Goal: Task Accomplishment & Management: Manage account settings

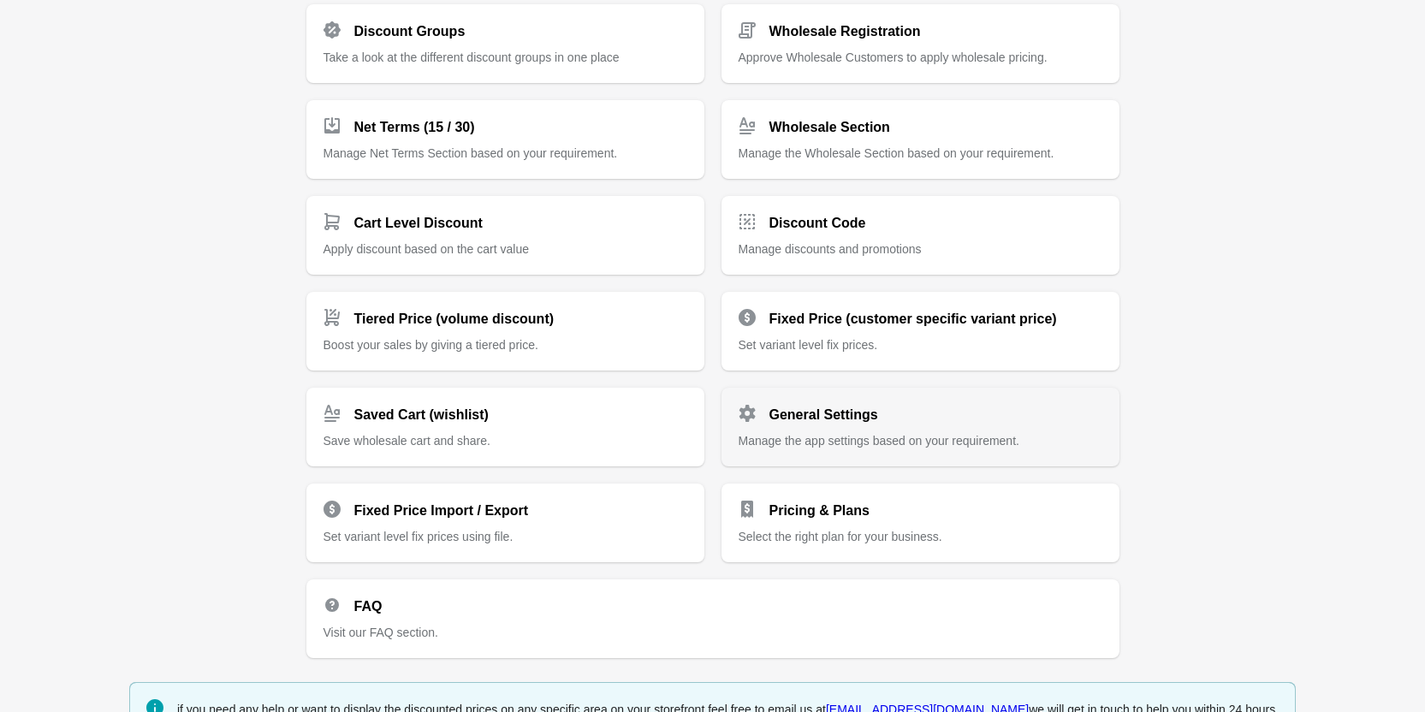
scroll to position [312, 0]
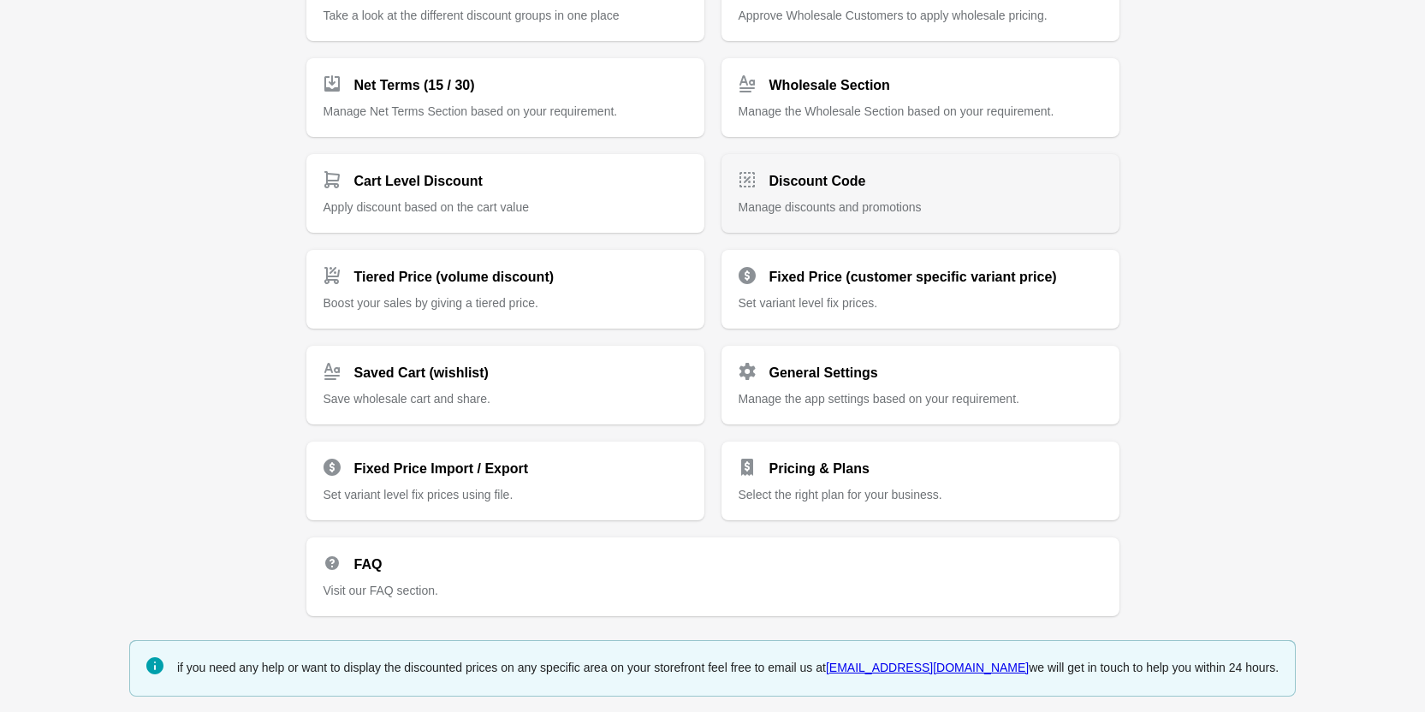
click at [864, 193] on div "Discount Code Manage discounts and promotions" at bounding box center [921, 187] width 364 height 58
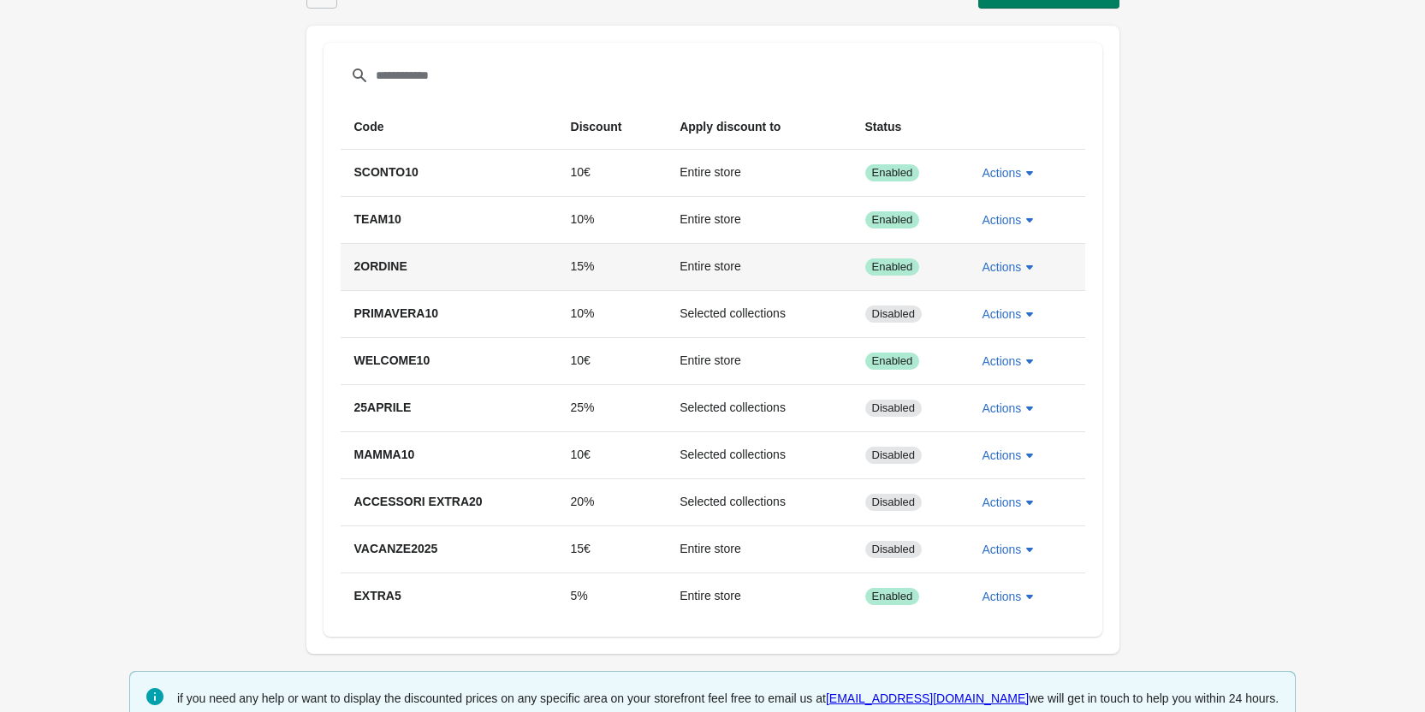
scroll to position [63, 0]
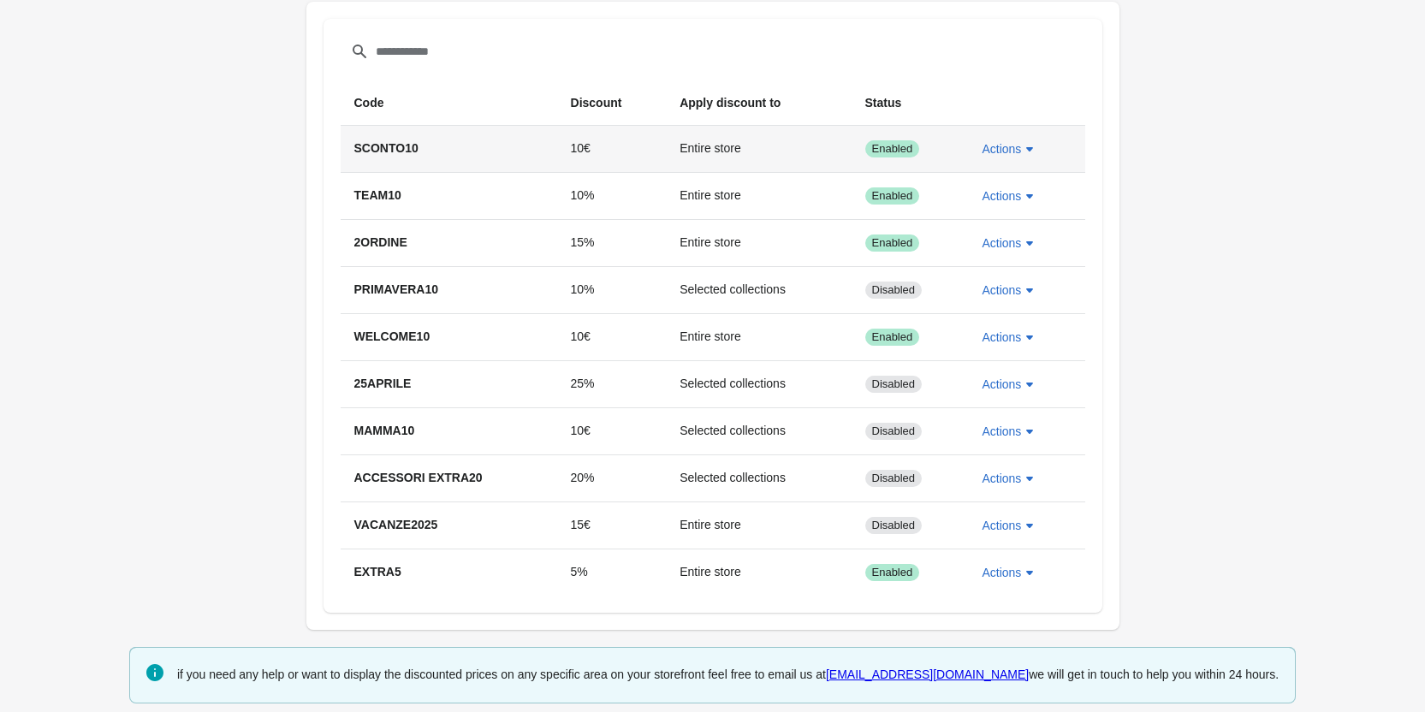
click at [382, 152] on span "SCONTO10" at bounding box center [386, 148] width 64 height 14
click at [1025, 146] on icon "button" at bounding box center [1029, 148] width 17 height 17
click at [1012, 229] on span "Edit" at bounding box center [1007, 228] width 40 height 17
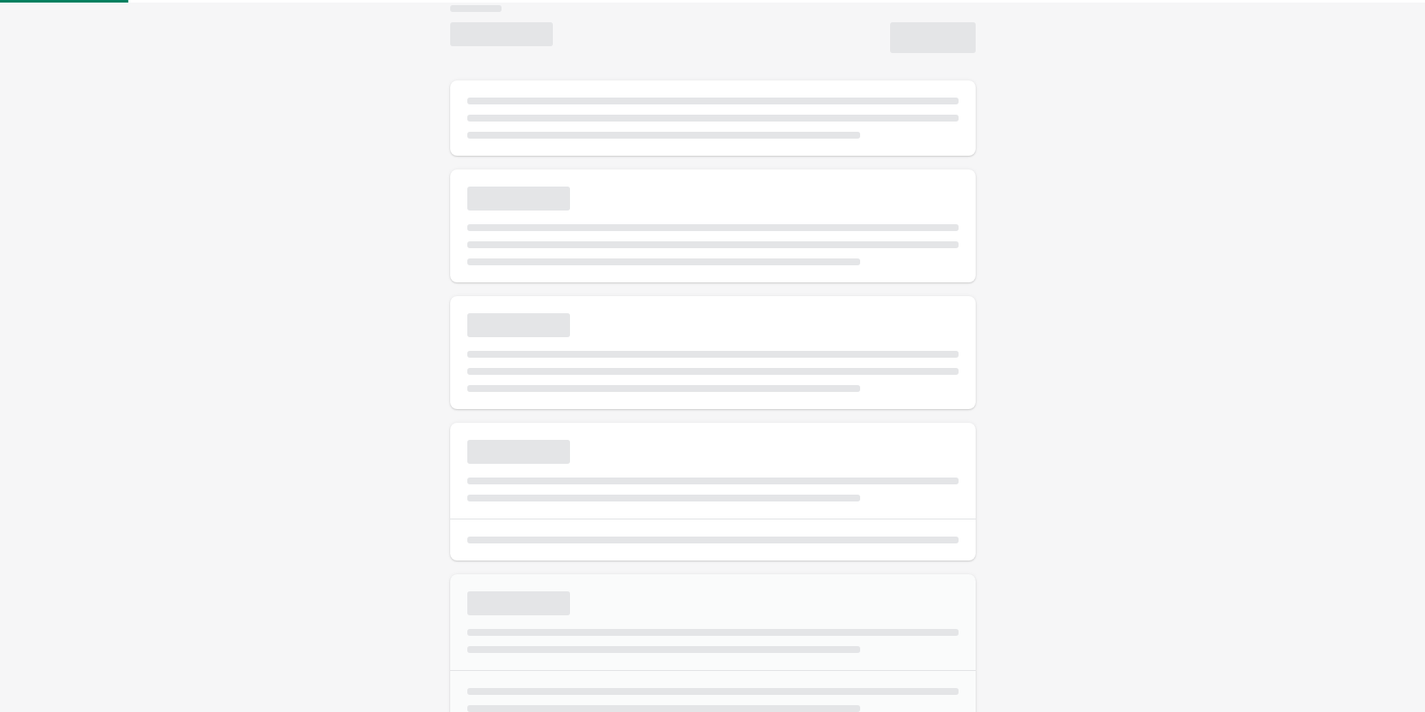
select select "*"
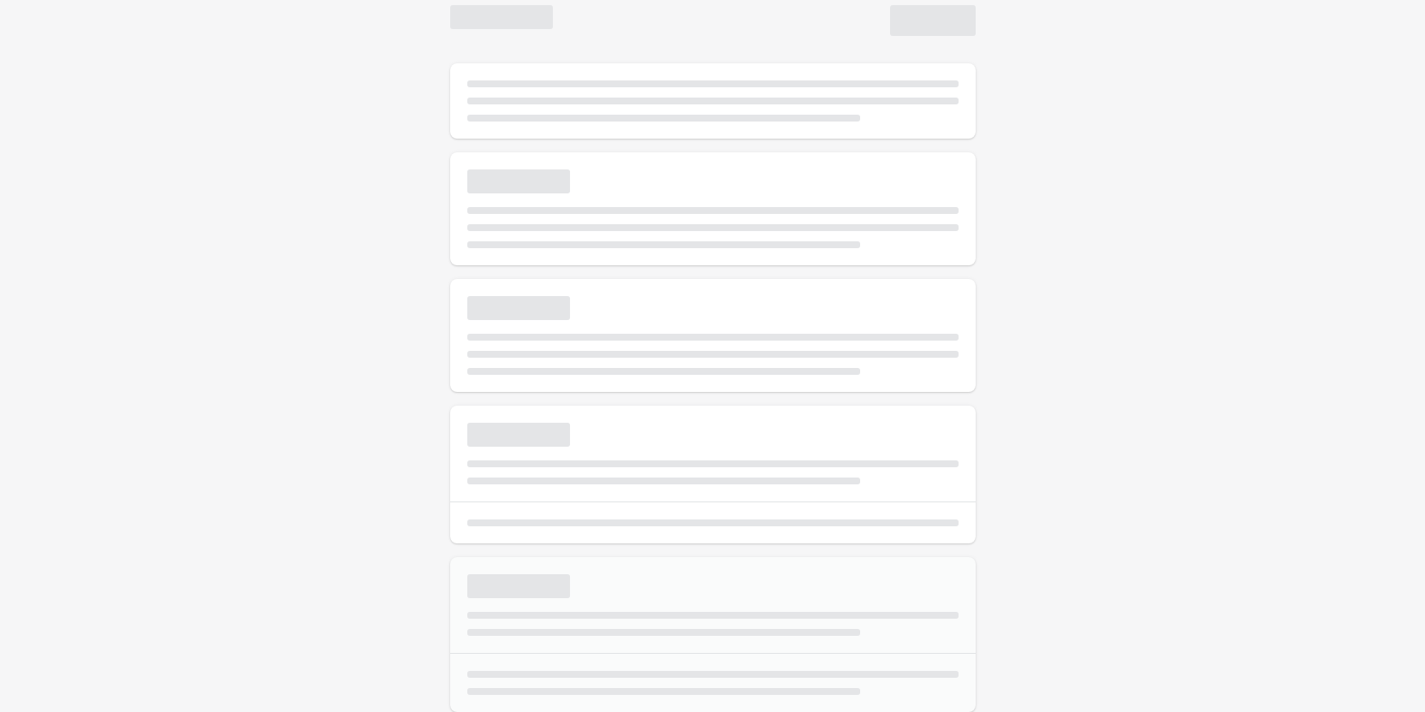
type input "********"
type input "**"
select select "*"
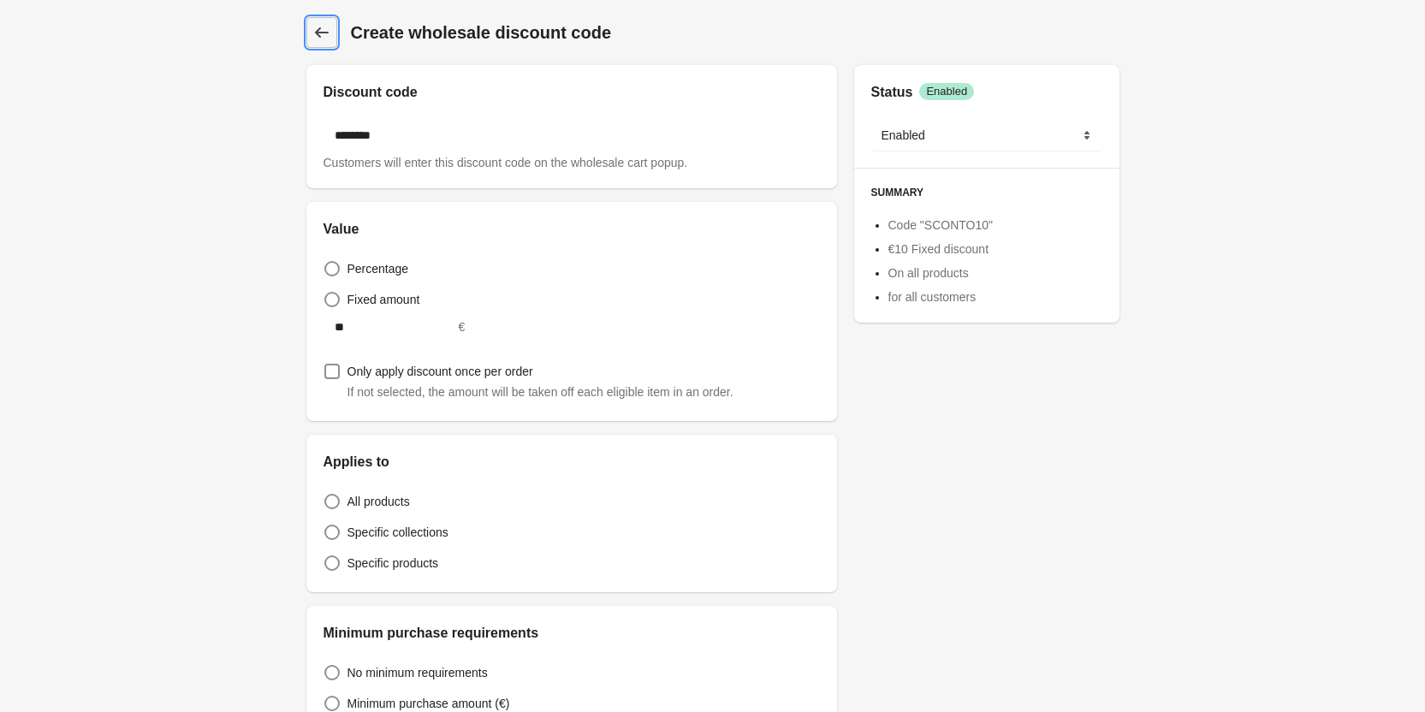
click at [320, 43] on link "Create wholesale discount code" at bounding box center [321, 32] width 31 height 31
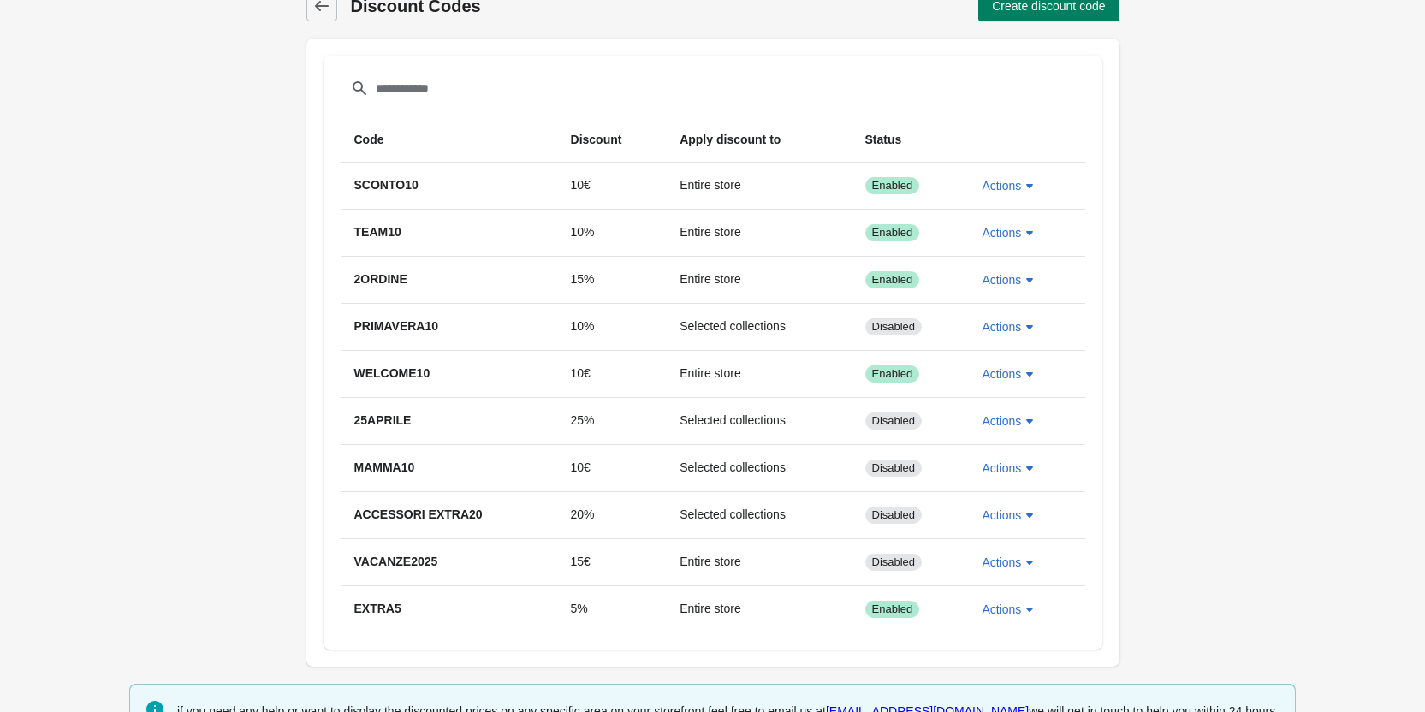
scroll to position [72, 0]
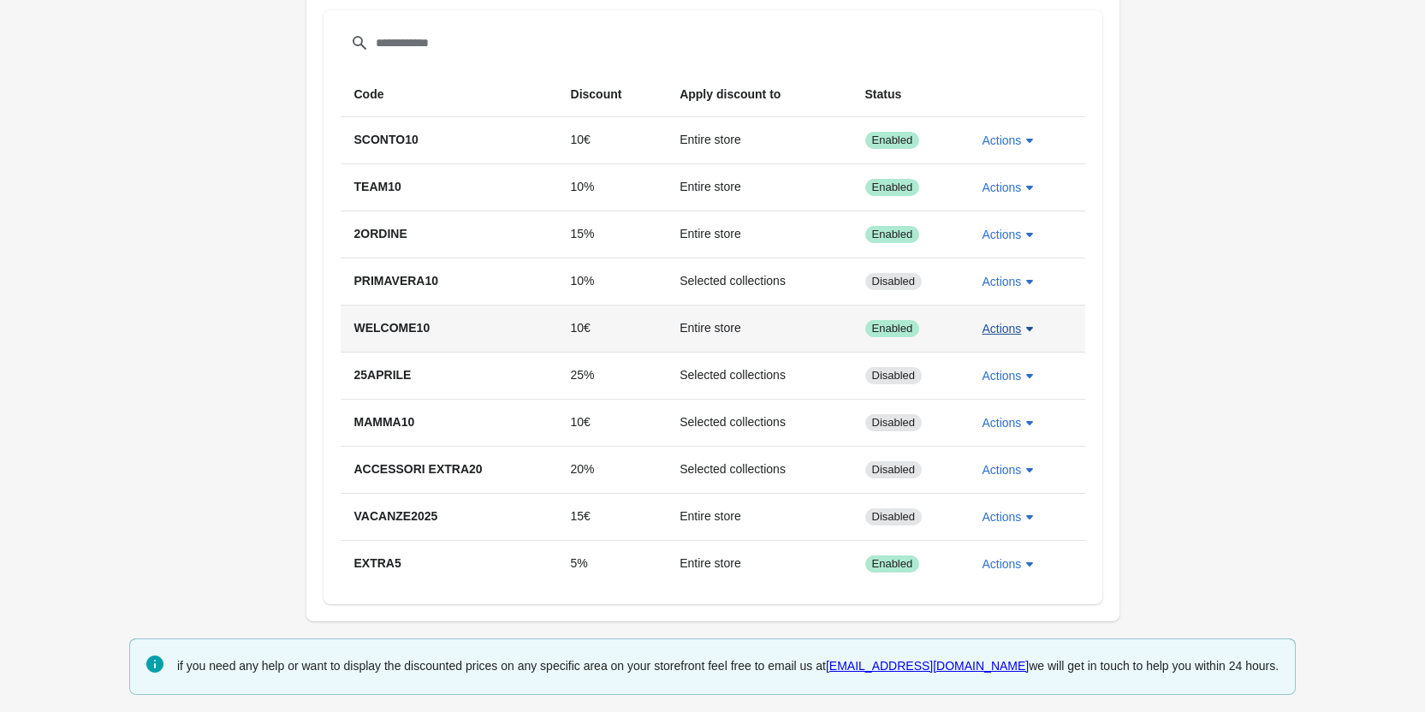
click at [1010, 324] on span "Actions" at bounding box center [1001, 329] width 39 height 14
click at [1016, 403] on span "Edit" at bounding box center [1007, 408] width 40 height 17
select select "*"
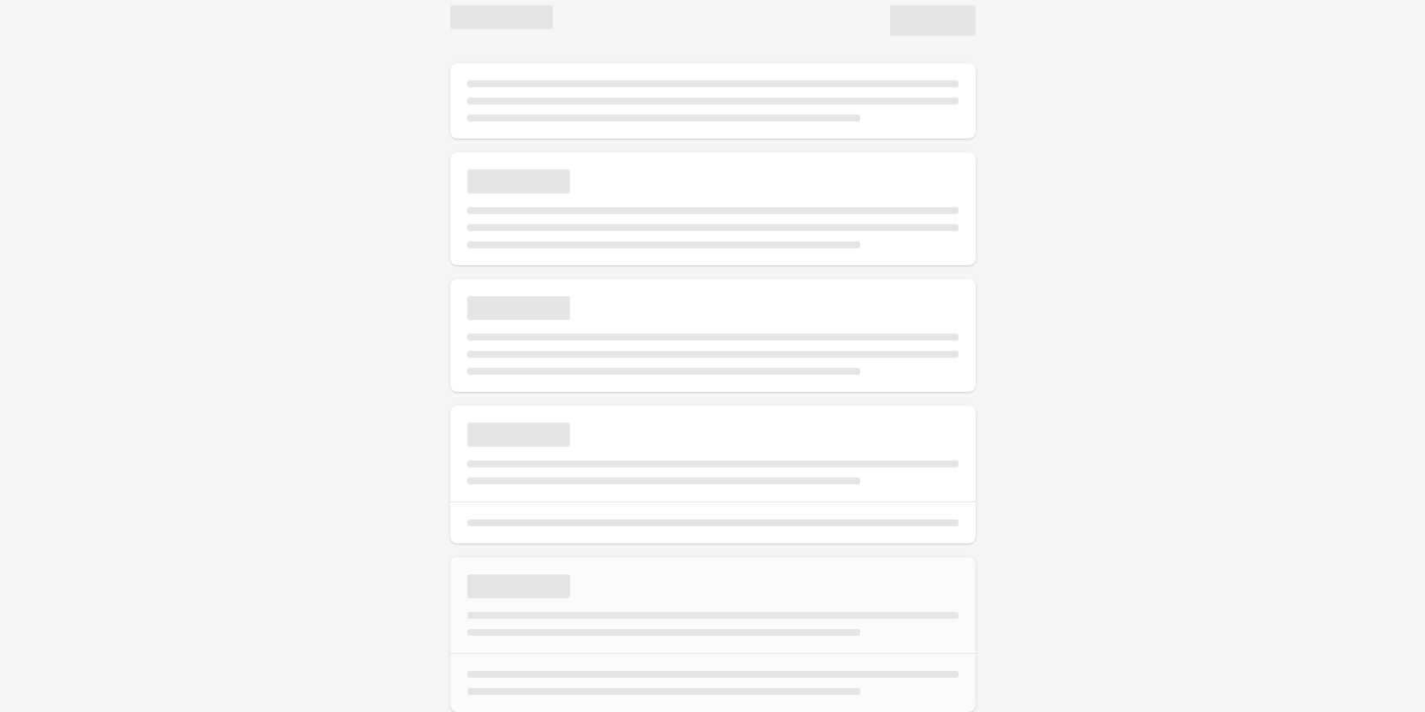
type input "*********"
type input "**"
select select "*"
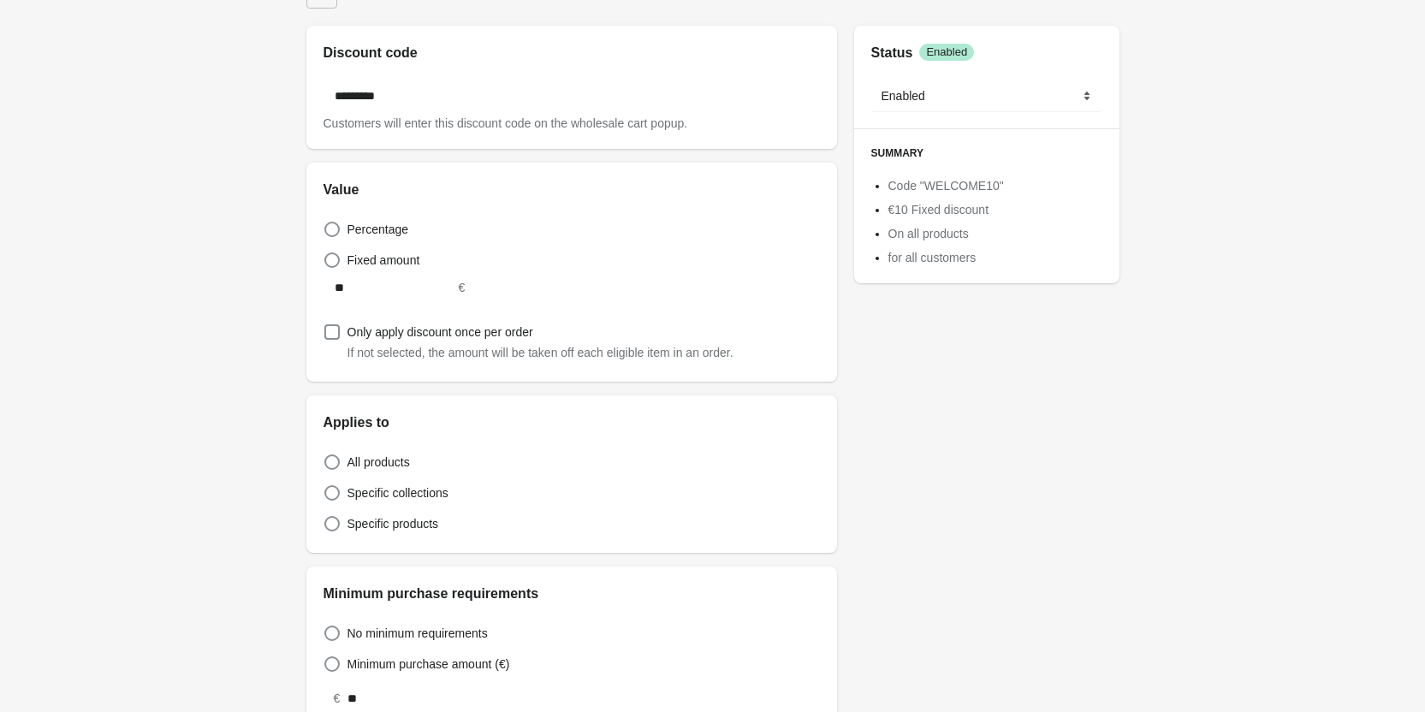
scroll to position [72, 0]
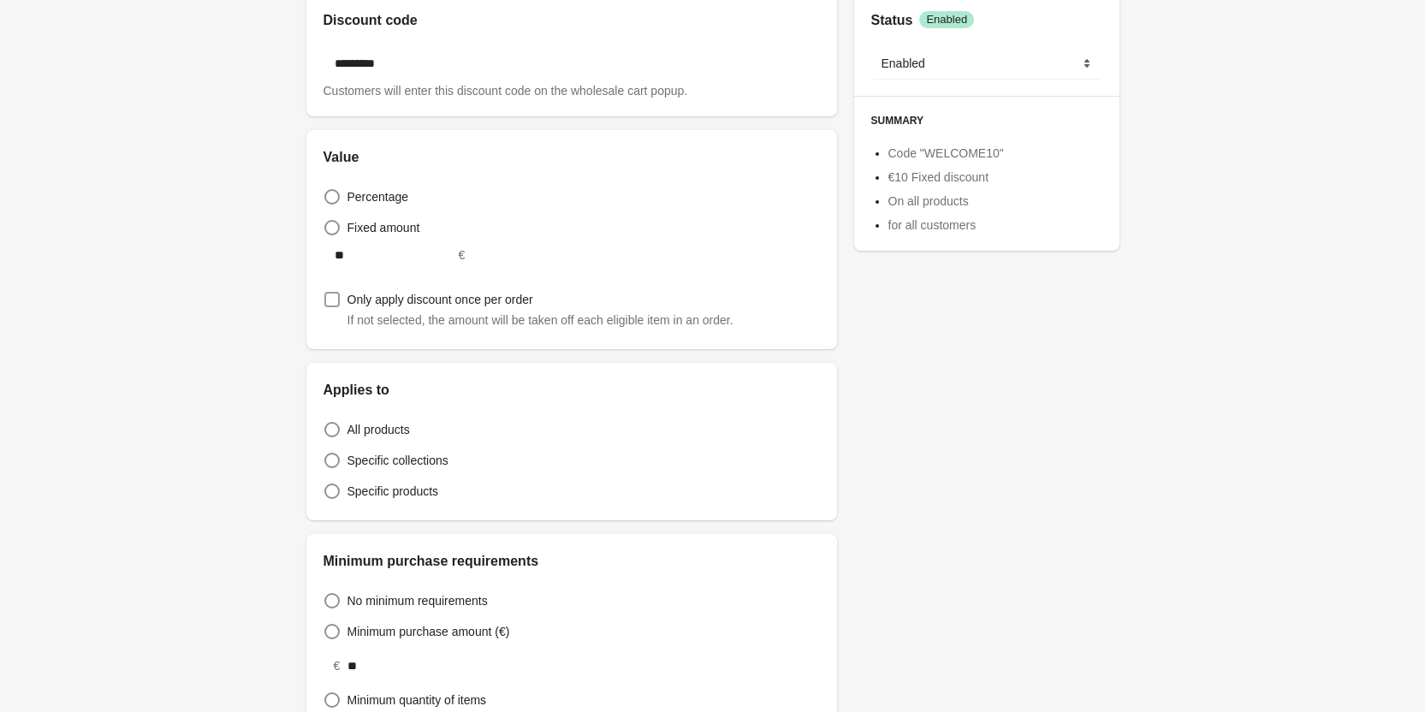
click at [333, 297] on span at bounding box center [331, 299] width 15 height 15
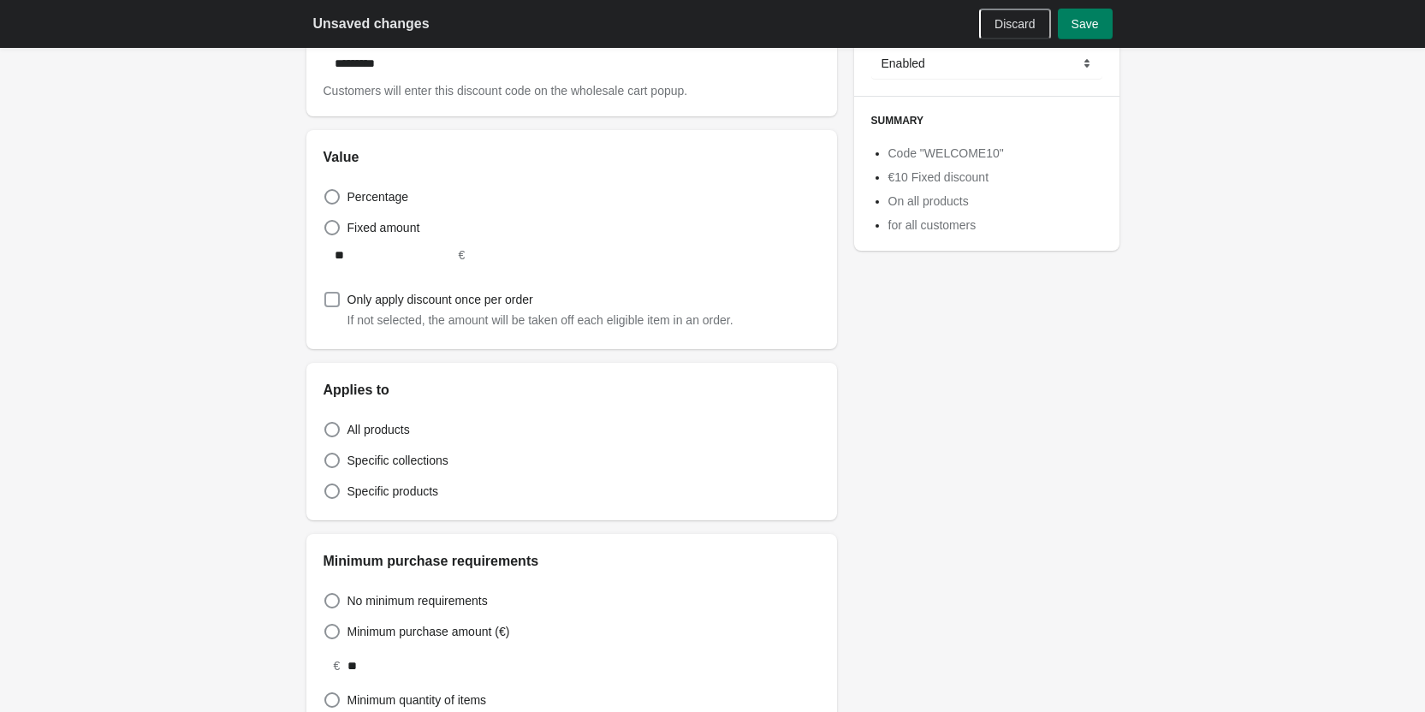
click at [333, 297] on span at bounding box center [331, 299] width 15 height 15
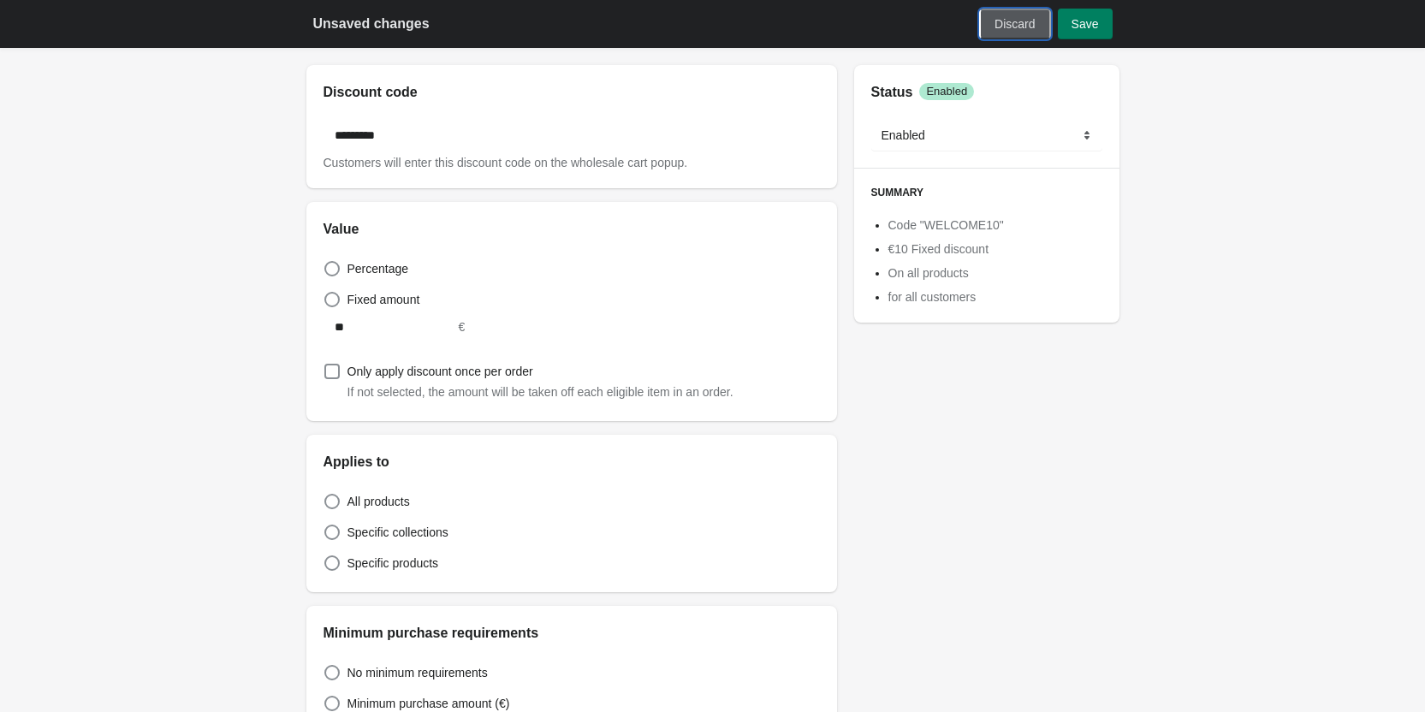
click at [1009, 29] on span "Discard" at bounding box center [1015, 24] width 40 height 14
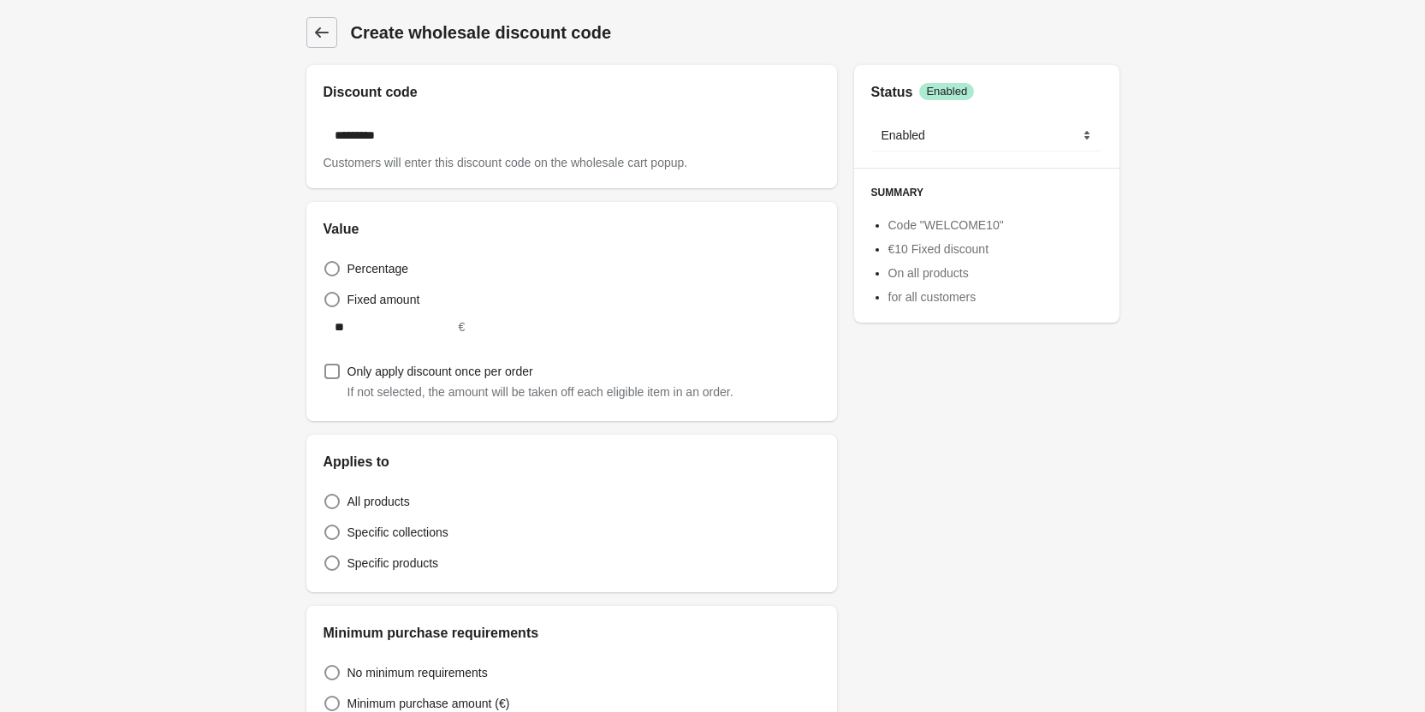
click at [322, 25] on icon at bounding box center [321, 32] width 17 height 17
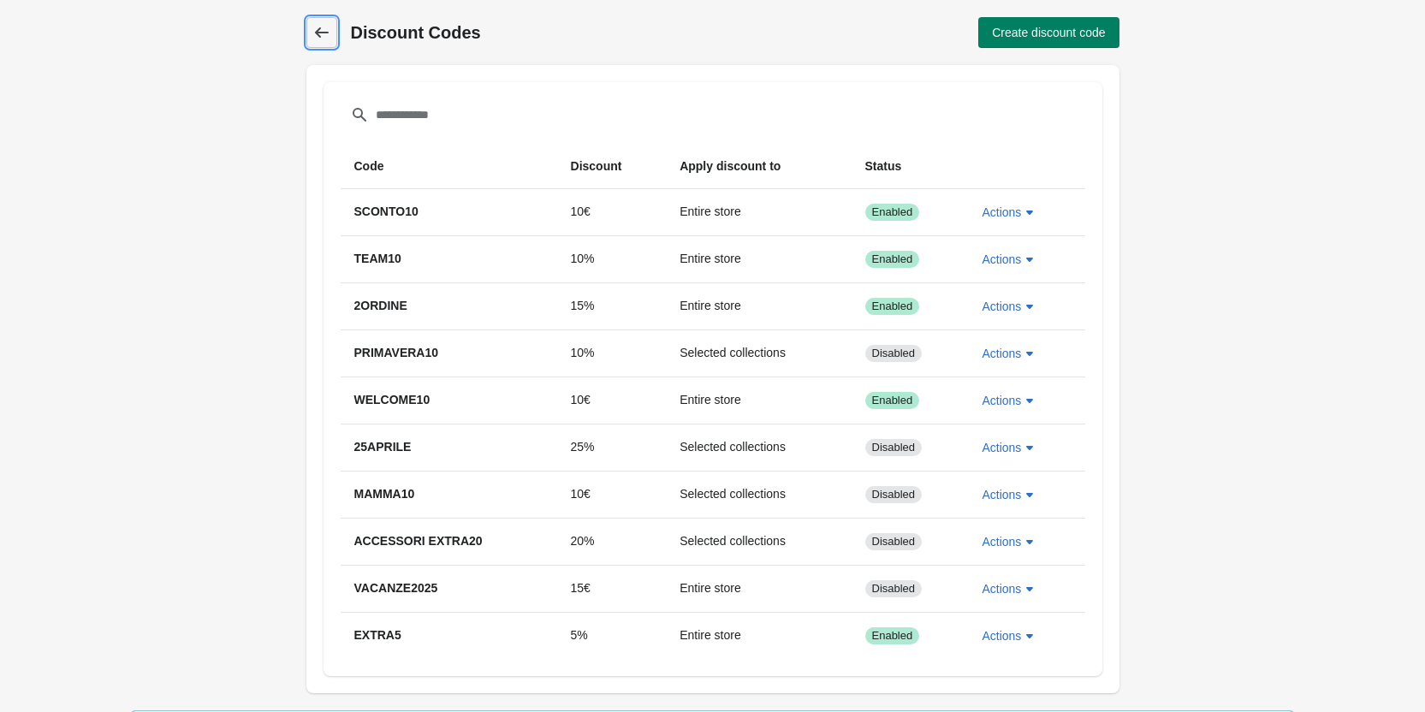
click at [324, 33] on icon at bounding box center [321, 32] width 17 height 17
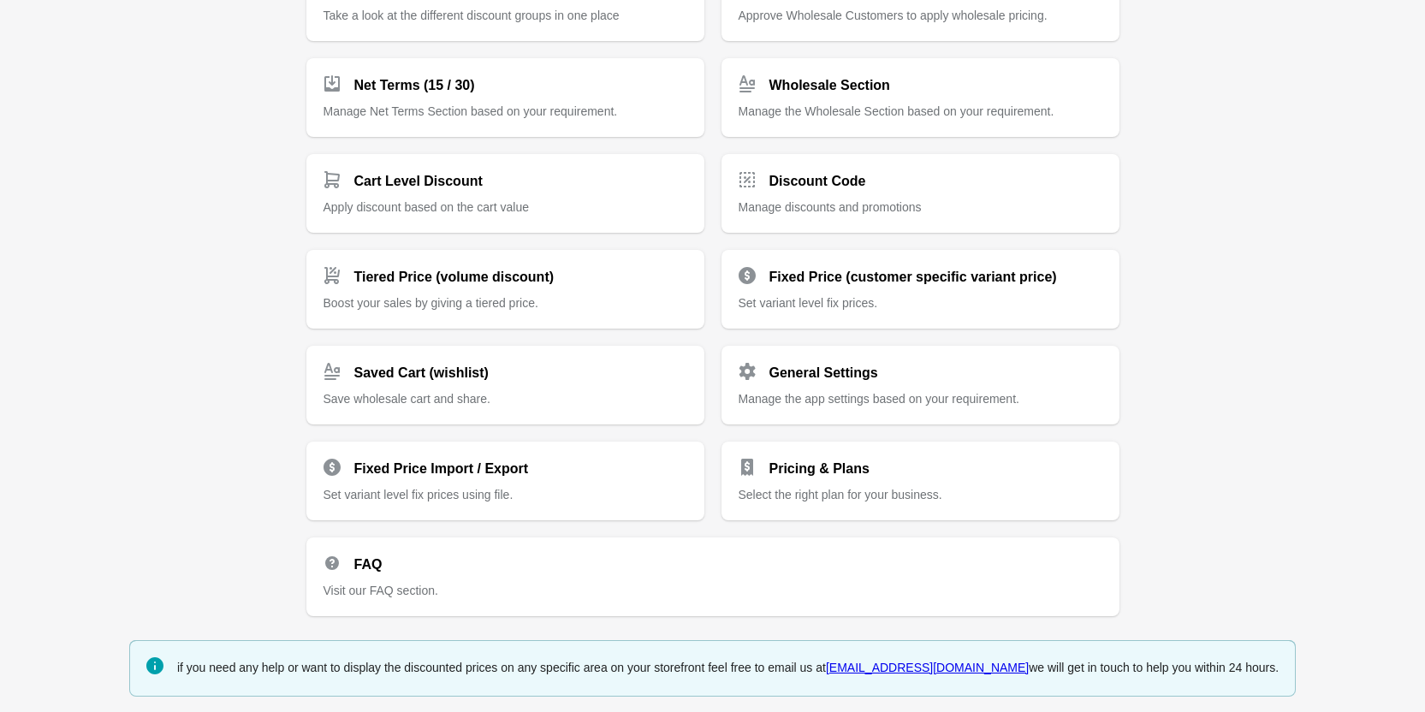
scroll to position [263, 0]
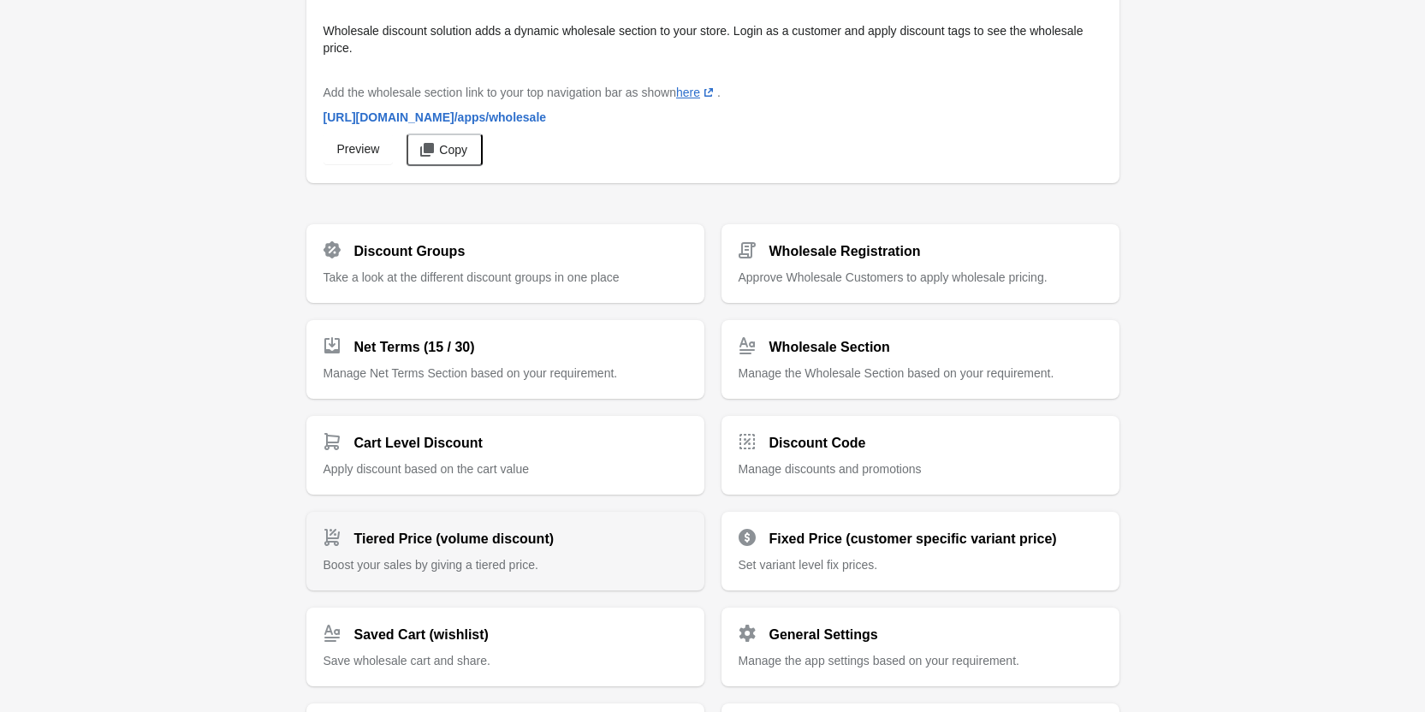
scroll to position [312, 0]
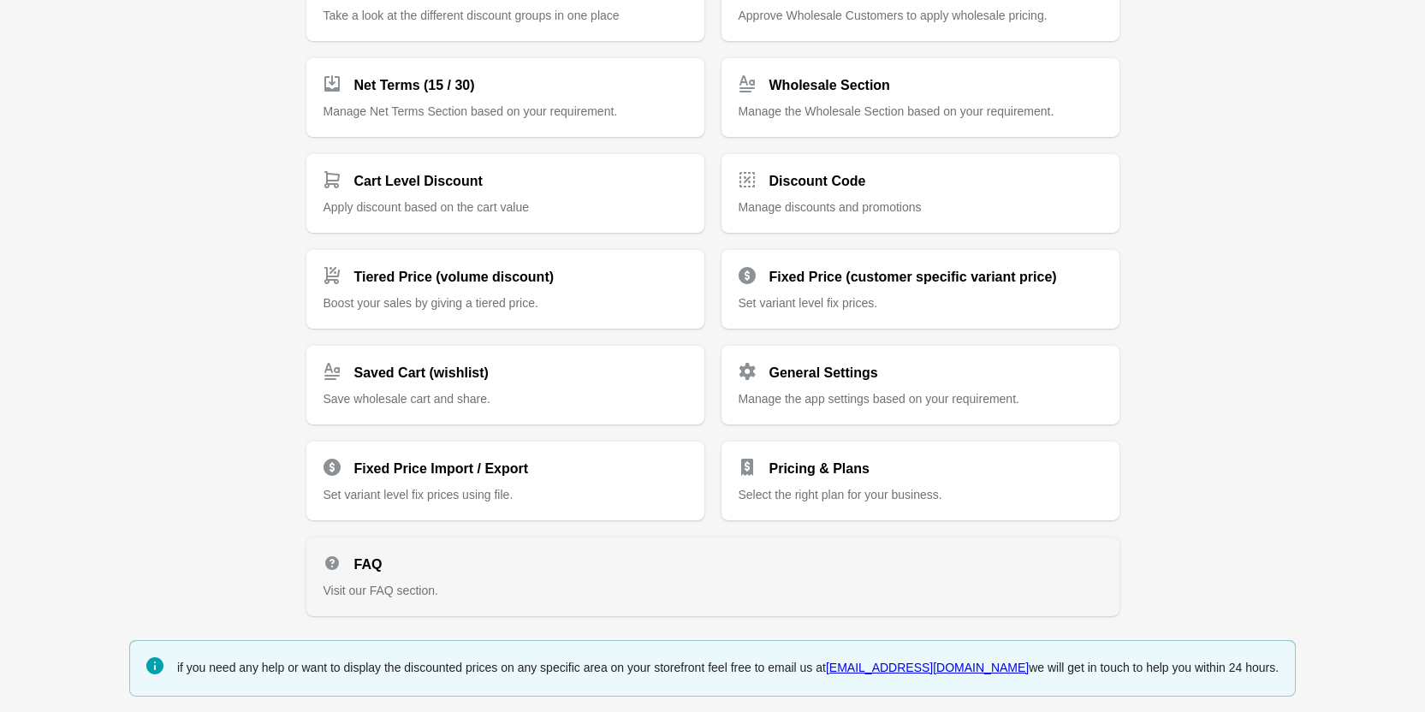
click at [501, 563] on div "FAQ" at bounding box center [706, 558] width 793 height 34
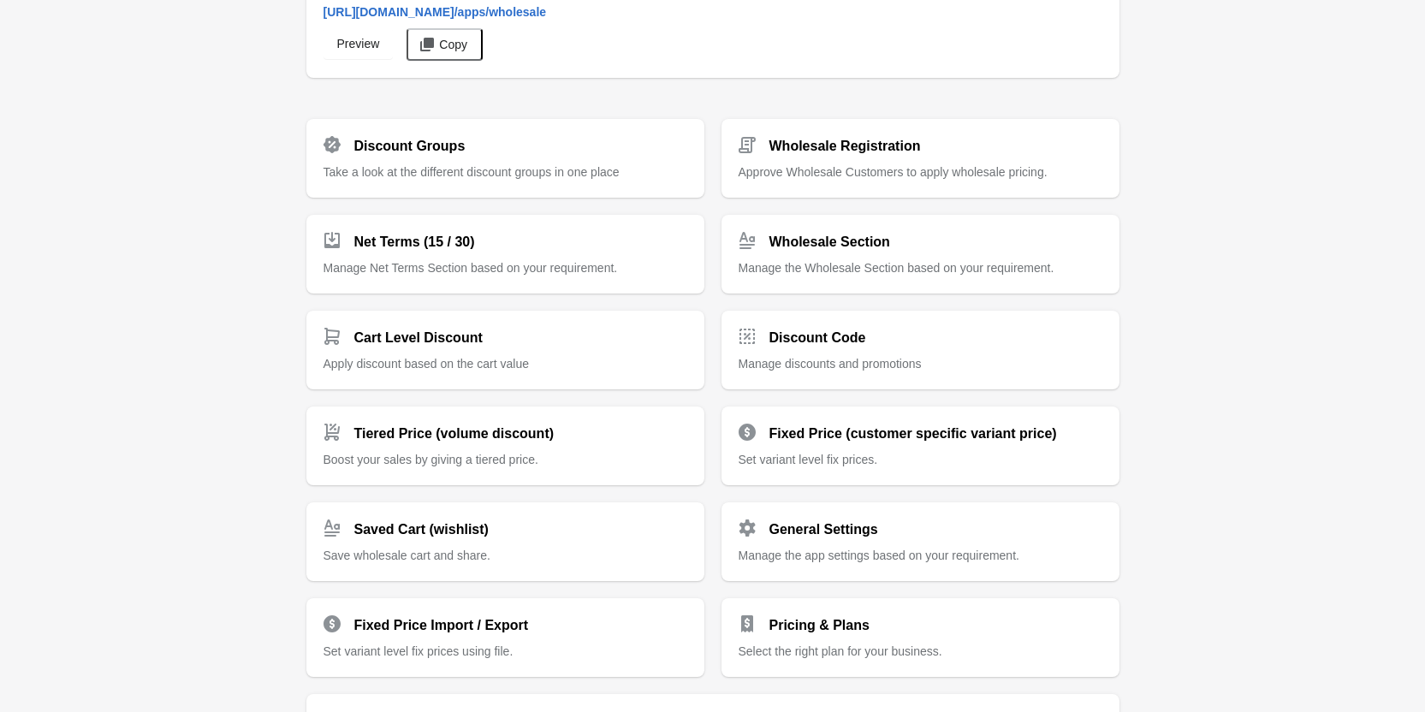
scroll to position [140, 0]
